Goal: Task Accomplishment & Management: Manage account settings

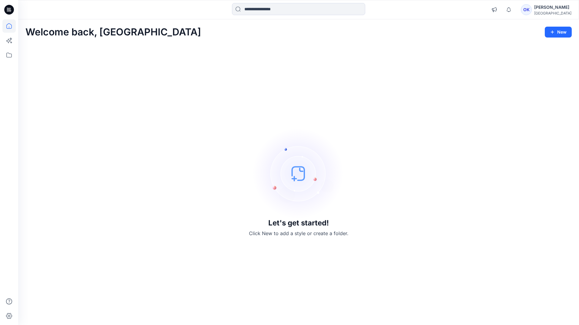
click at [11, 63] on div at bounding box center [8, 172] width 13 height 306
click at [9, 56] on icon at bounding box center [8, 54] width 13 height 13
click at [45, 48] on div at bounding box center [57, 47] width 69 height 12
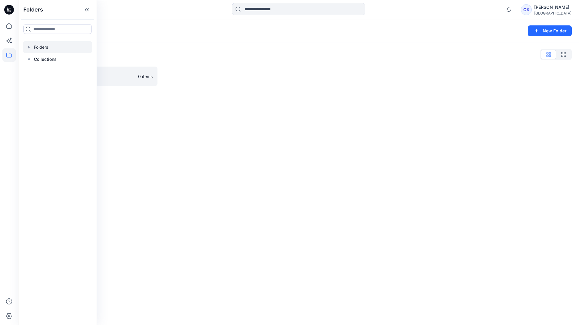
click at [28, 46] on icon "button" at bounding box center [29, 47] width 5 height 5
click at [254, 55] on div "Folders List" at bounding box center [298, 55] width 547 height 10
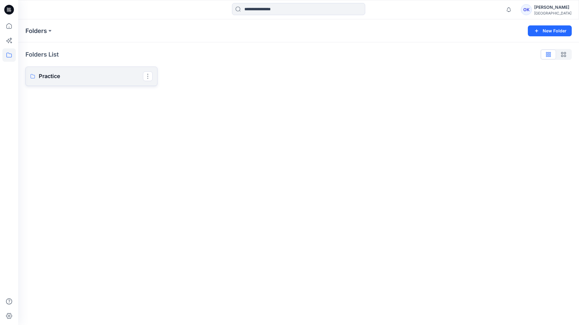
click at [51, 74] on p "Practice" at bounding box center [91, 76] width 104 height 8
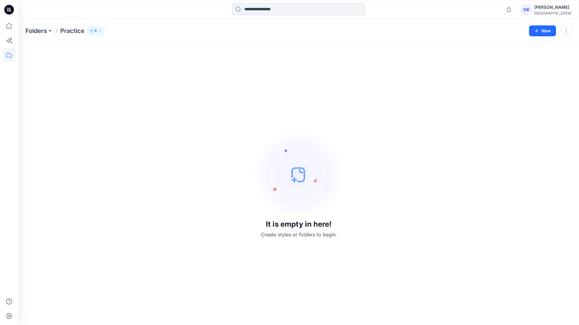
click at [100, 32] on icon "button" at bounding box center [100, 31] width 4 height 4
click at [532, 10] on div "OK" at bounding box center [526, 9] width 11 height 11
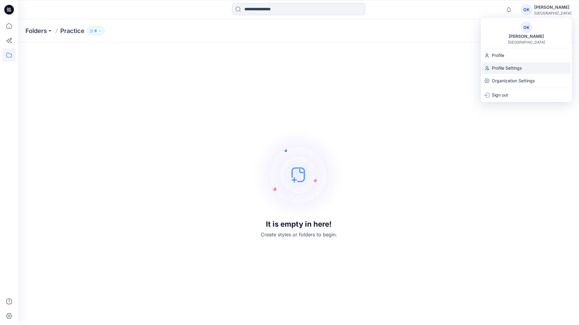
click at [518, 74] on p "Profile Settings" at bounding box center [507, 68] width 30 height 12
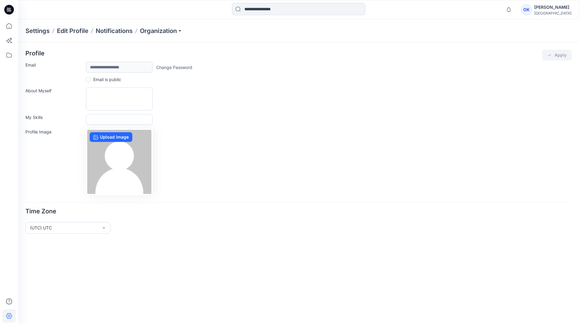
click at [543, 9] on div "OK [PERSON_NAME] Liverpool" at bounding box center [546, 10] width 51 height 12
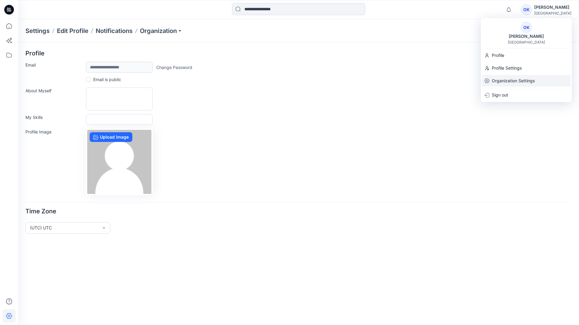
click at [505, 77] on p "Organization Settings" at bounding box center [513, 81] width 43 height 12
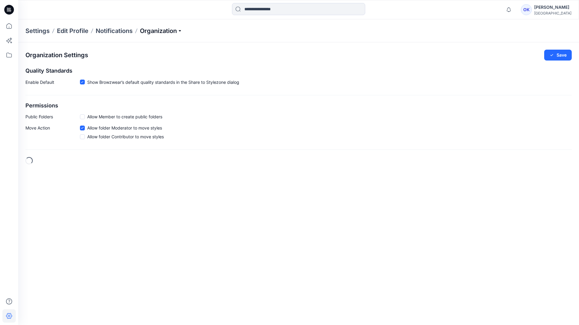
click at [164, 34] on p "Organization" at bounding box center [161, 31] width 42 height 8
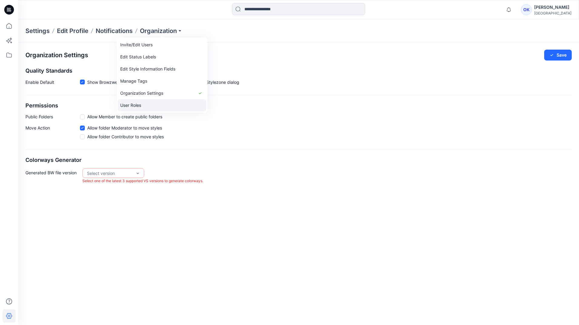
click at [142, 104] on link "User Roles" at bounding box center [162, 105] width 88 height 12
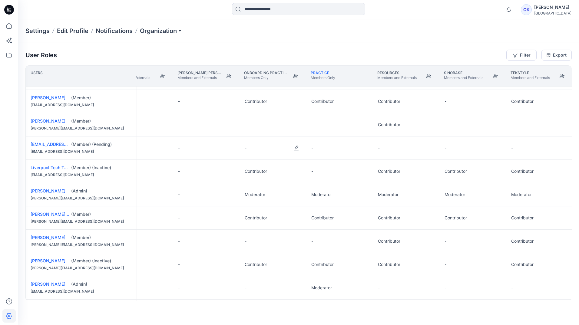
scroll to position [167, 364]
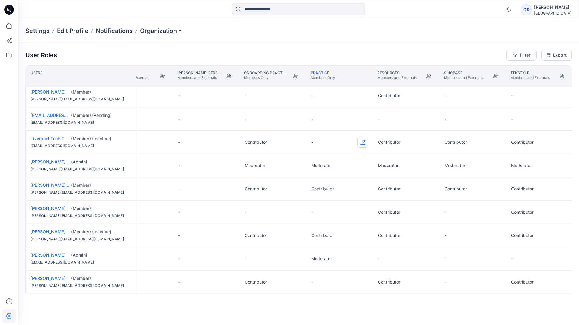
click at [363, 142] on button "Edit Role" at bounding box center [363, 142] width 11 height 11
click at [317, 178] on button "Contributor" at bounding box center [334, 177] width 65 height 11
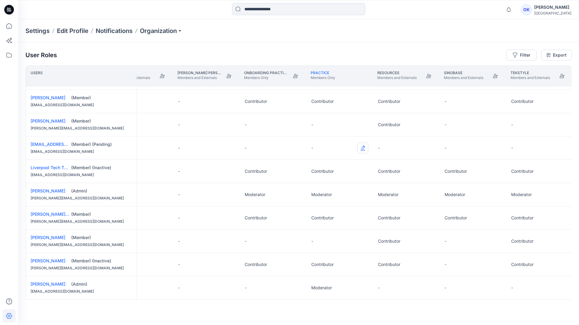
click at [362, 148] on button "Edit Role" at bounding box center [363, 148] width 11 height 11
click at [363, 147] on button "Edit Role" at bounding box center [363, 148] width 11 height 11
click at [322, 182] on button "Contributor" at bounding box center [334, 184] width 65 height 11
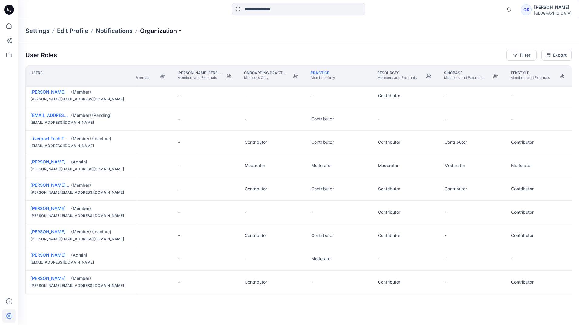
click at [181, 32] on p "Organization" at bounding box center [161, 31] width 42 height 8
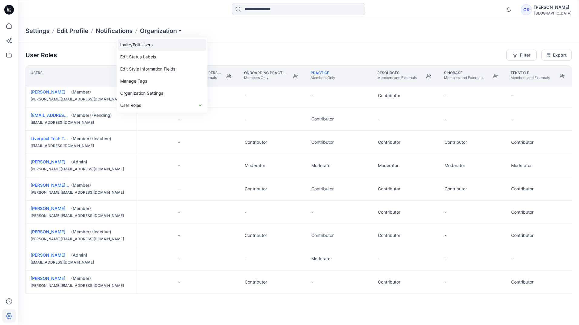
click at [146, 44] on link "Invite/Edit Users" at bounding box center [162, 45] width 88 height 12
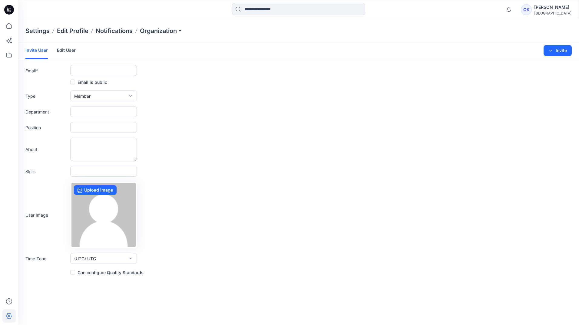
click at [71, 49] on link "Edit User" at bounding box center [66, 50] width 19 height 16
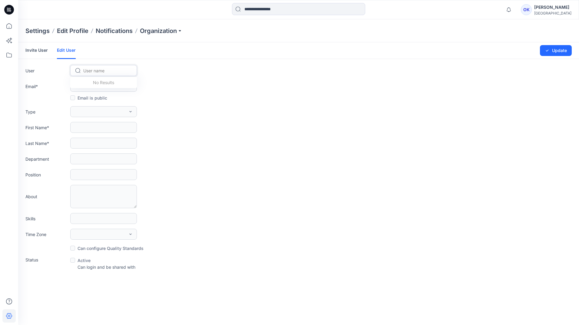
click at [93, 68] on div at bounding box center [107, 71] width 48 height 8
type input "*"
click at [88, 82] on span "[EMAIL_ADDRESS][DOMAIN_NAME]" at bounding box center [108, 83] width 49 height 6
type input "**********"
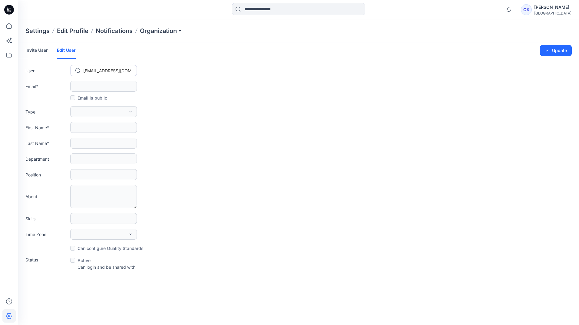
type input "**********"
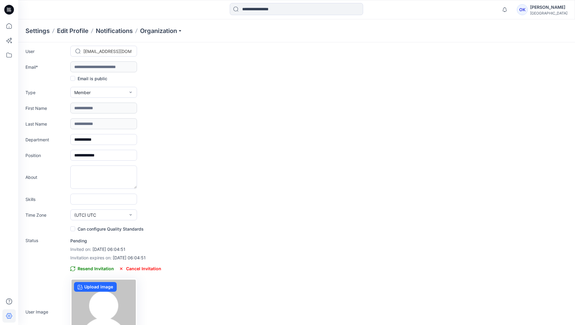
scroll to position [30, 0]
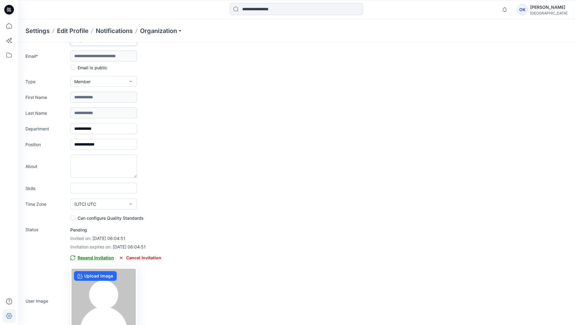
click at [87, 258] on span "Resend Invitation" at bounding box center [92, 258] width 44 height 7
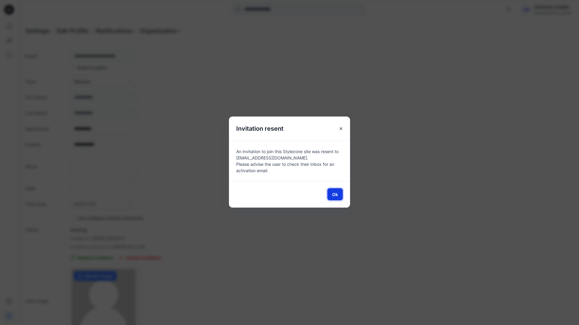
click at [331, 194] on button "Ok" at bounding box center [335, 195] width 15 height 12
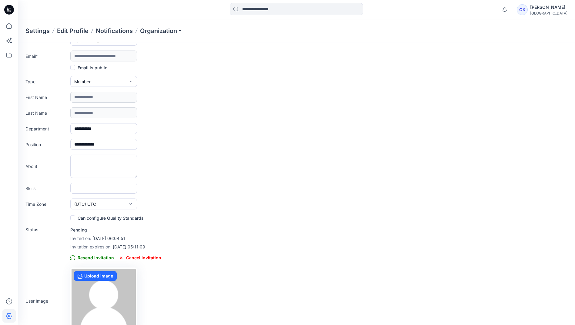
scroll to position [0, 0]
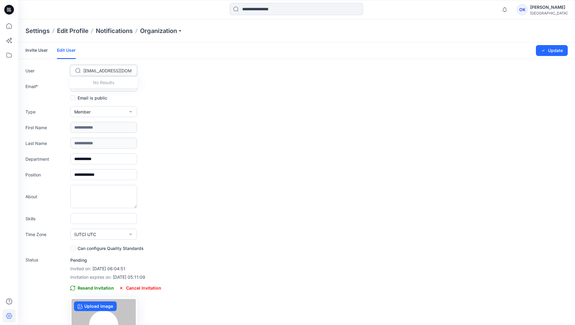
click at [108, 68] on div at bounding box center [107, 71] width 48 height 8
type input "****"
click at [99, 85] on span "[PERSON_NAME]" at bounding box center [101, 83] width 34 height 6
type input "**********"
type input "******"
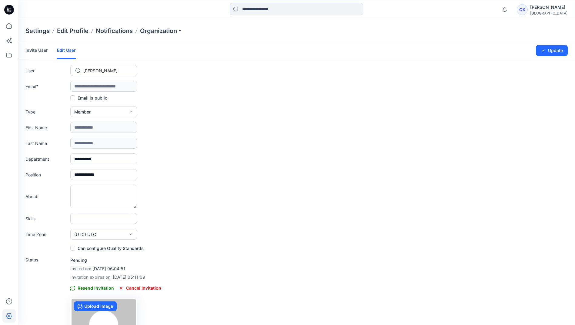
type input "****"
type input "******"
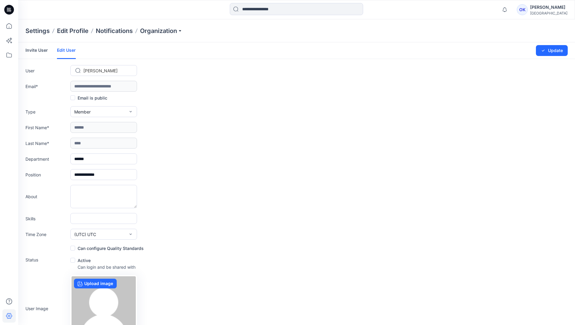
click at [74, 262] on span at bounding box center [72, 260] width 5 height 5
click at [549, 50] on button "Update" at bounding box center [552, 50] width 32 height 11
click at [124, 71] on div at bounding box center [107, 71] width 48 height 8
type input "***"
click at [108, 86] on span "Liverpool Tech Tdlaptop" at bounding box center [108, 83] width 48 height 6
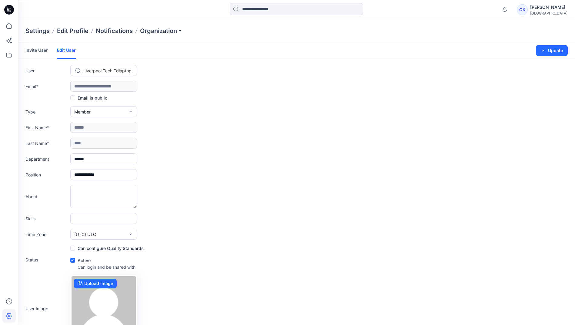
type input "**********"
type input "********"
type input "**********"
type textarea "**********"
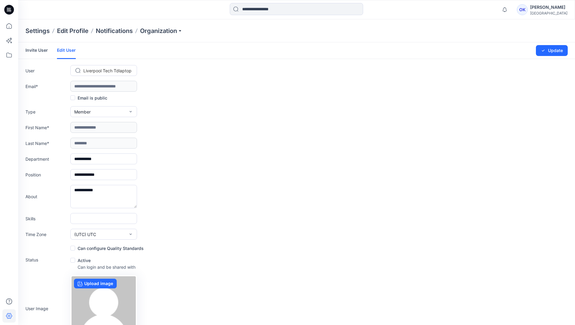
click at [73, 262] on span at bounding box center [72, 260] width 5 height 5
click at [559, 50] on button "Update" at bounding box center [552, 50] width 32 height 11
click at [12, 26] on icon at bounding box center [8, 25] width 5 height 5
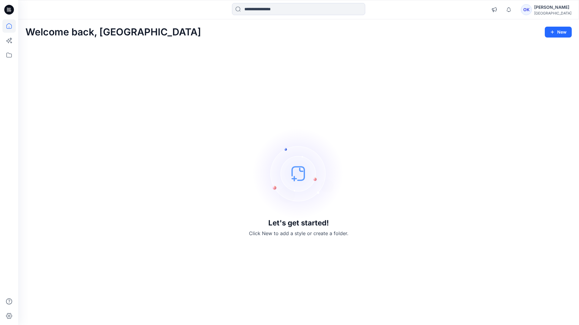
click at [4, 63] on div at bounding box center [8, 172] width 13 height 306
click at [8, 55] on icon at bounding box center [8, 54] width 13 height 13
click at [42, 44] on div at bounding box center [57, 47] width 69 height 12
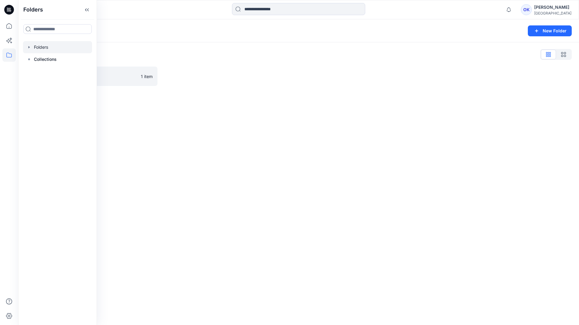
click at [231, 66] on div "Folders List Practice 1 item" at bounding box center [298, 67] width 561 height 51
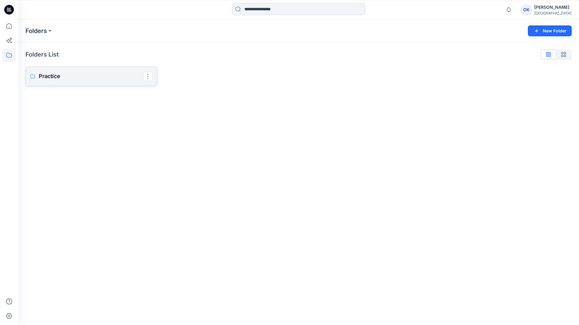
click at [81, 80] on p "Practice" at bounding box center [91, 76] width 104 height 8
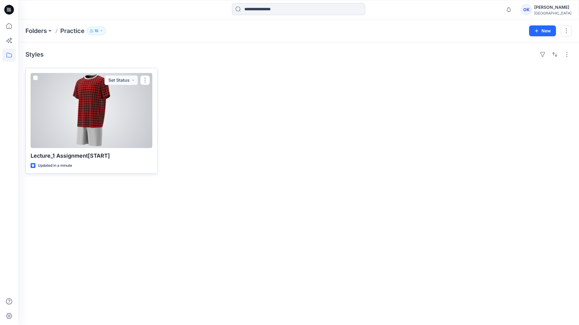
click at [63, 118] on div at bounding box center [92, 110] width 122 height 75
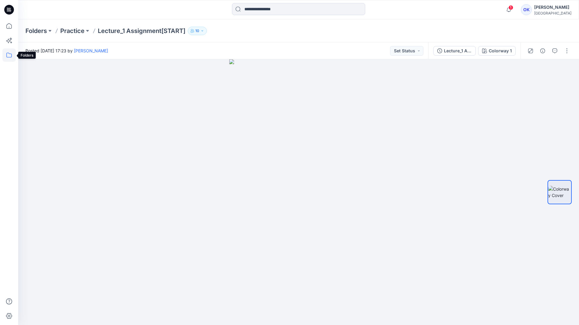
click at [11, 53] on icon at bounding box center [8, 54] width 13 height 13
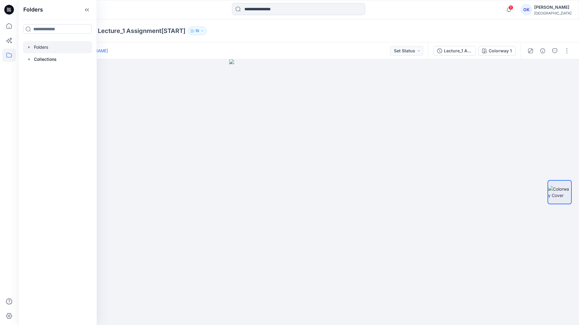
click at [43, 46] on div at bounding box center [57, 47] width 69 height 12
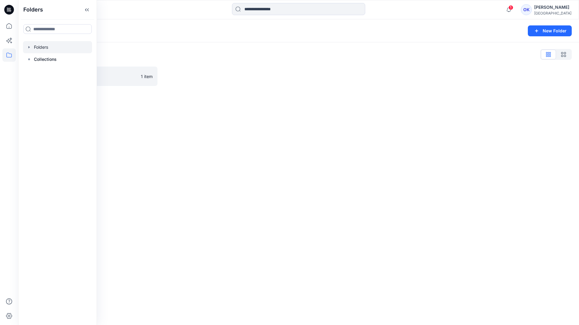
click at [218, 28] on div "Folders" at bounding box center [274, 31] width 499 height 8
click at [195, 85] on div at bounding box center [230, 76] width 132 height 19
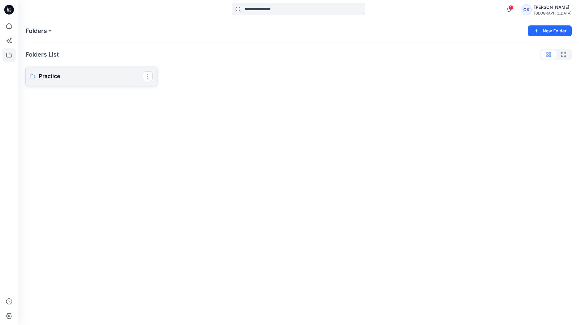
click at [91, 78] on p "Practice" at bounding box center [91, 76] width 104 height 8
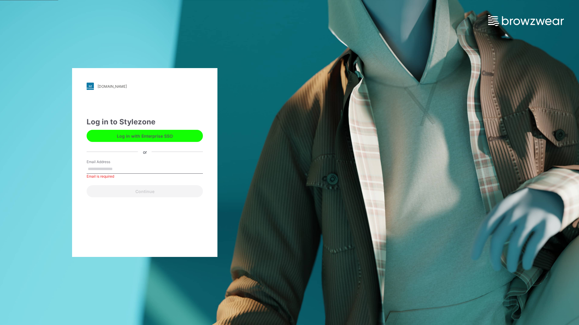
click at [154, 130] on button "Log in with Enterprise SSO" at bounding box center [145, 136] width 116 height 12
